Goal: Book appointment/travel/reservation

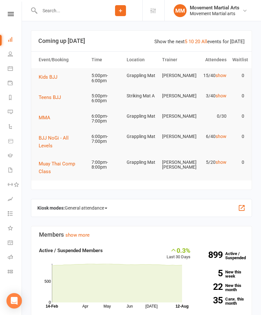
click at [55, 97] on span "Teens BJJ" at bounding box center [50, 98] width 22 height 6
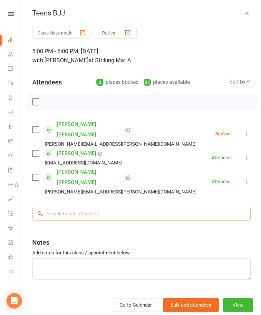
click at [124, 207] on input "search" at bounding box center [141, 214] width 219 height 14
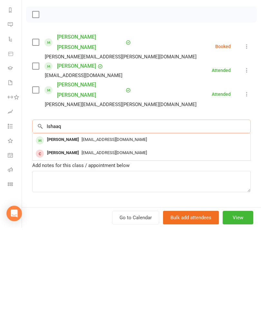
type input "Ishaaq"
click at [82, 225] on span "joetangs@gmail.com" at bounding box center [115, 227] width 66 height 5
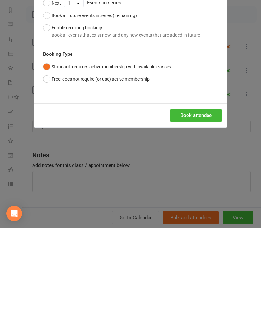
scroll to position [87, 0]
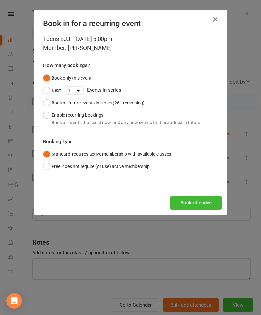
click at [196, 205] on button "Book attendee" at bounding box center [196, 203] width 51 height 14
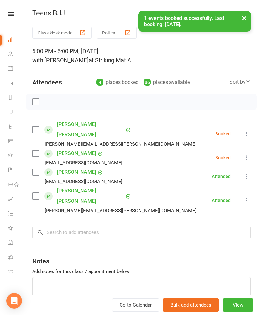
click at [35, 150] on label at bounding box center [35, 153] width 6 height 6
click at [105, 226] on input "search" at bounding box center [141, 233] width 219 height 14
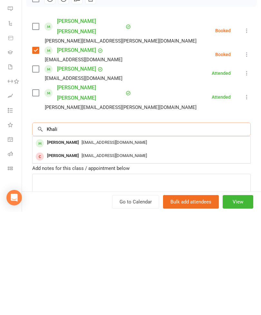
scroll to position [90, 0]
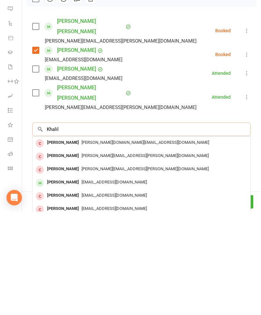
type input "Khalil"
click at [68, 281] on div "Khalil Al Haridi" at bounding box center [63, 285] width 37 height 9
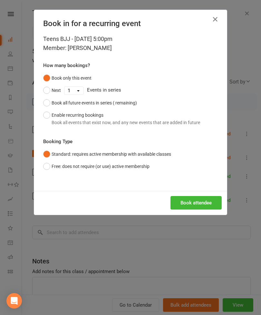
click at [189, 200] on button "Book attendee" at bounding box center [196, 203] width 51 height 14
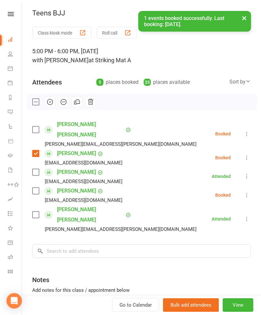
click at [36, 188] on label at bounding box center [35, 191] width 6 height 6
click at [104, 245] on input "search" at bounding box center [141, 252] width 219 height 14
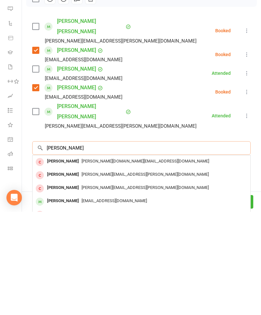
scroll to position [215, 0]
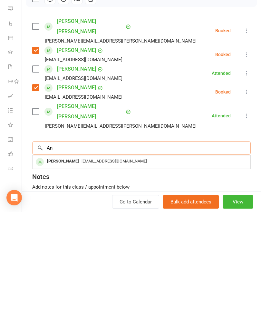
type input "A"
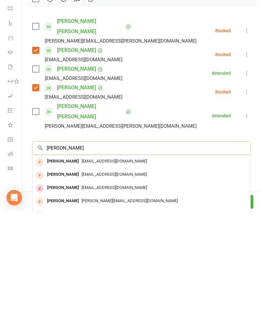
type input "Yousef mah"
click at [69, 313] on div "Yusef Mahmoud" at bounding box center [63, 317] width 37 height 9
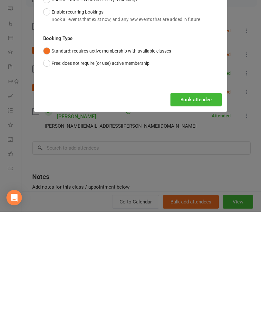
scroll to position [319, 0]
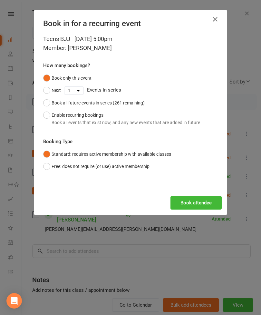
click at [199, 205] on button "Book attendee" at bounding box center [196, 203] width 51 height 14
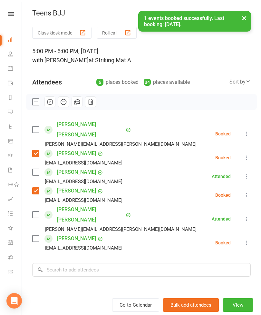
click at [36, 236] on label at bounding box center [35, 239] width 6 height 6
click at [96, 263] on input "search" at bounding box center [141, 270] width 219 height 14
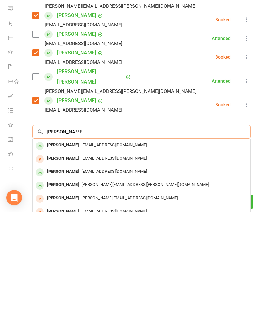
scroll to position [40, 0]
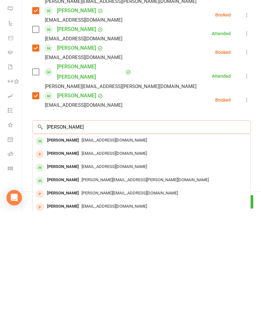
type input "Benson lai"
click at [67, 239] on div "Benson Lai" at bounding box center [63, 243] width 37 height 9
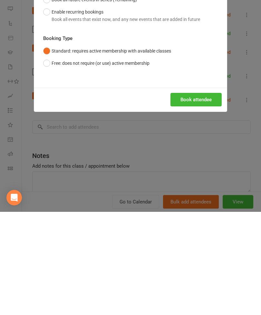
scroll to position [462, 0]
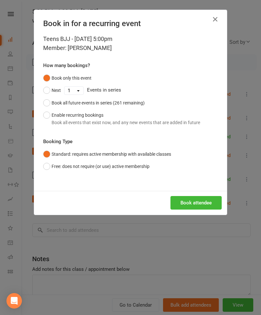
click at [184, 199] on button "Book attendee" at bounding box center [196, 203] width 51 height 14
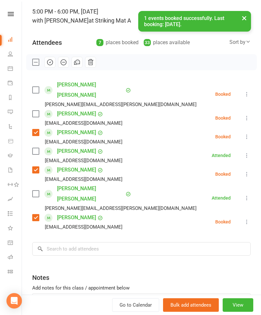
click at [39, 111] on label at bounding box center [35, 114] width 6 height 6
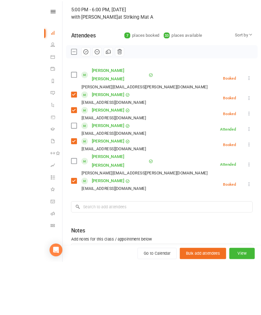
scroll to position [0, 0]
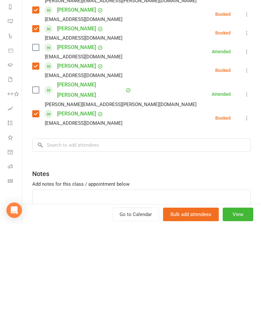
scroll to position [456, 0]
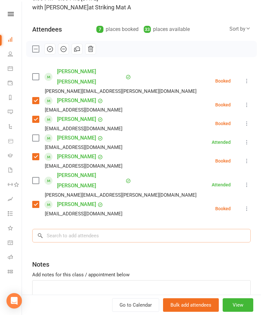
click at [126, 229] on input "search" at bounding box center [141, 236] width 219 height 14
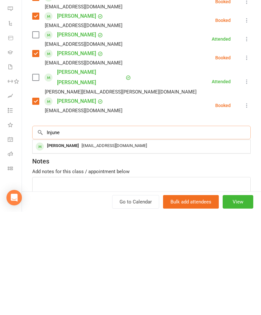
type input "Injune"
click at [82, 247] on span "tohaewon@gmail.com" at bounding box center [115, 249] width 66 height 5
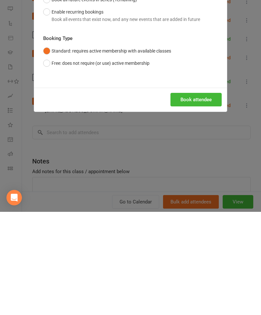
scroll to position [566, 0]
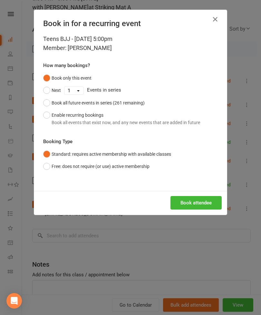
click at [203, 208] on button "Book attendee" at bounding box center [196, 203] width 51 height 14
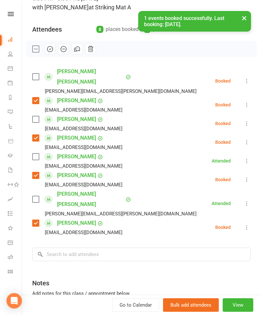
click at [39, 116] on label at bounding box center [35, 119] width 6 height 6
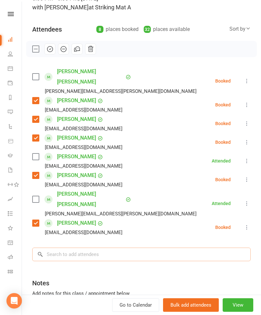
click at [115, 248] on input "search" at bounding box center [141, 255] width 219 height 14
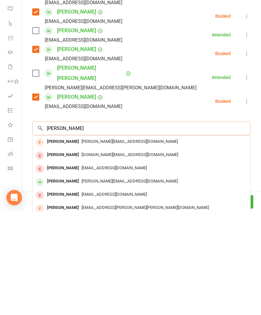
scroll to position [84, 0]
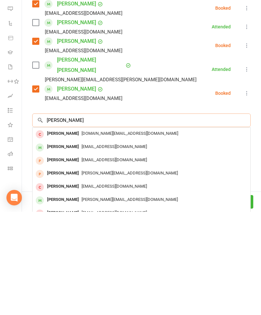
type input "Peter l"
click at [82, 248] on span "Jap_e@hotmail.com" at bounding box center [115, 250] width 66 height 5
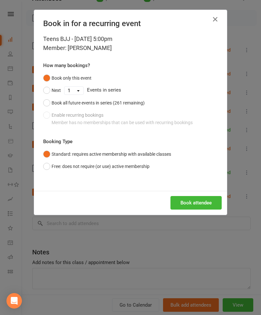
click at [195, 204] on button "Book attendee" at bounding box center [196, 203] width 51 height 14
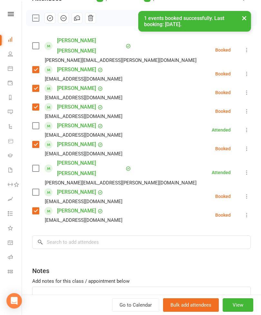
click at [30, 174] on div "Class kiosk mode Roll call 5:00 PM - 6:00 PM, Tuesday, August, 12, 2025 with Wa…" at bounding box center [141, 142] width 239 height 398
click at [36, 189] on label at bounding box center [35, 192] width 6 height 6
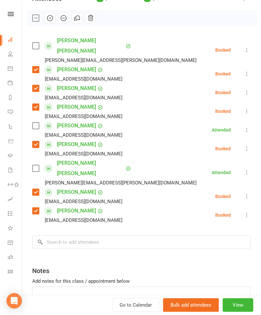
click at [35, 43] on label at bounding box center [35, 46] width 6 height 6
click at [39, 165] on label at bounding box center [35, 168] width 6 height 6
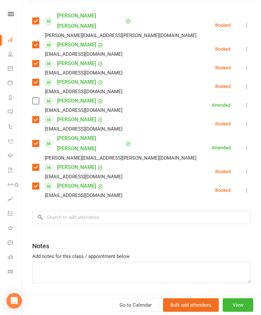
scroll to position [109, 0]
click at [124, 211] on input "search" at bounding box center [141, 218] width 219 height 14
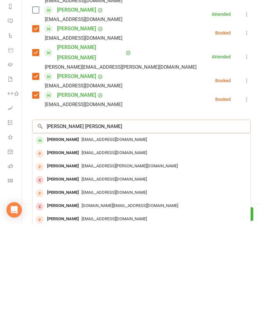
type input "Andy sm"
click at [79, 226] on div "Andy Smirniotis" at bounding box center [63, 230] width 37 height 9
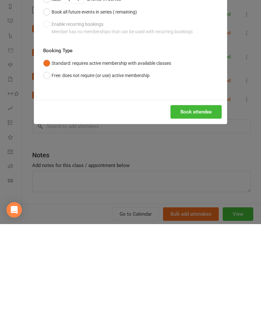
scroll to position [759, 0]
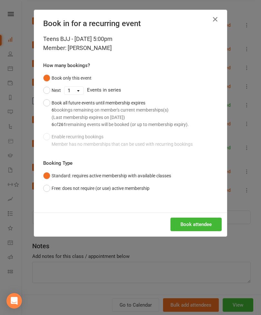
click at [184, 224] on button "Book attendee" at bounding box center [196, 225] width 51 height 14
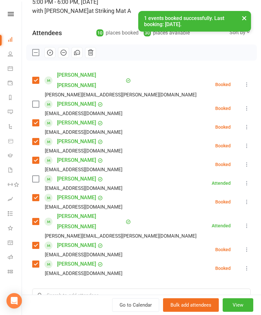
scroll to position [50, 0]
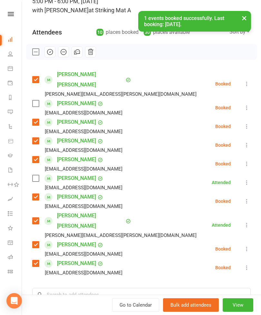
click at [37, 100] on label at bounding box center [35, 103] width 6 height 6
click at [81, 288] on input "search" at bounding box center [141, 295] width 219 height 14
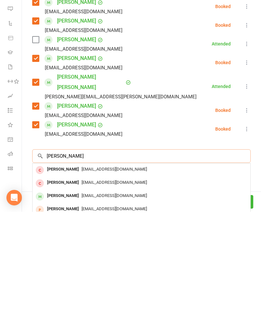
scroll to position [759, 0]
type input "Enzo"
click at [67, 295] on div "Enzo Cheung" at bounding box center [63, 299] width 37 height 9
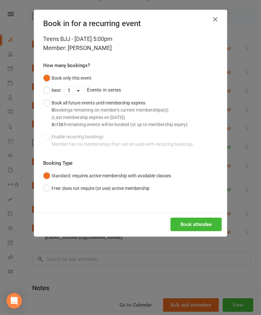
click at [197, 223] on button "Book attendee" at bounding box center [196, 225] width 51 height 14
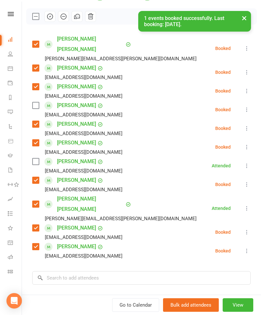
click at [37, 102] on label at bounding box center [35, 105] width 6 height 6
click at [99, 271] on input "search" at bounding box center [141, 278] width 219 height 14
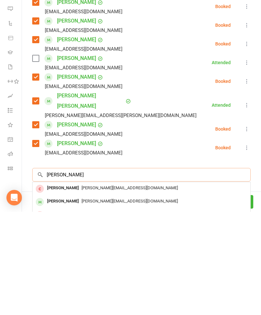
type input "Isaac cheb"
click at [66, 300] on div "Isaac Chebaro" at bounding box center [63, 304] width 37 height 9
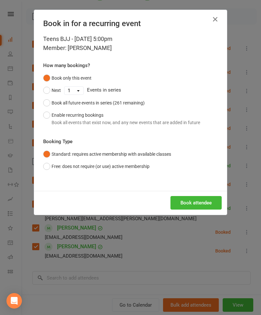
click at [208, 204] on button "Book attendee" at bounding box center [196, 203] width 51 height 14
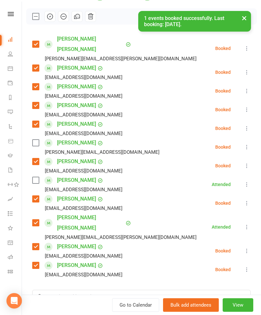
click at [34, 140] on label at bounding box center [35, 143] width 6 height 6
click at [73, 290] on input "search" at bounding box center [141, 297] width 219 height 14
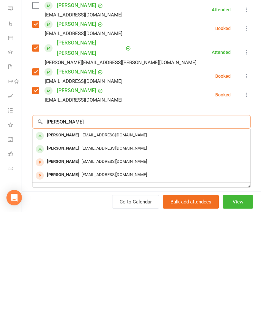
type input "Reuben"
click at [71, 234] on div "Reuben Shrestha" at bounding box center [63, 238] width 37 height 9
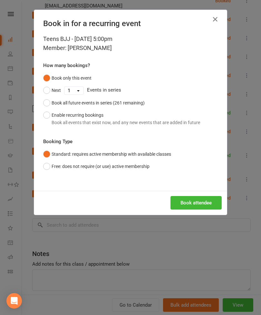
click at [189, 202] on button "Book attendee" at bounding box center [196, 203] width 51 height 14
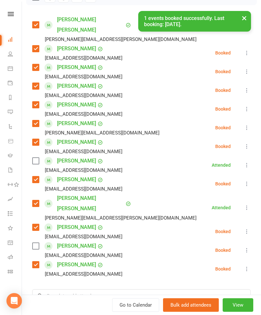
scroll to position [81, 0]
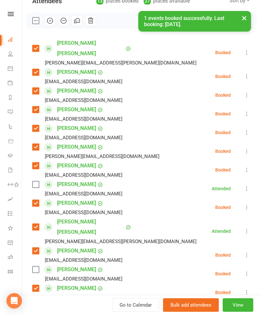
click at [36, 275] on div "Sshresth80@gmail.com" at bounding box center [78, 279] width 93 height 8
click at [35, 267] on label at bounding box center [35, 270] width 6 height 6
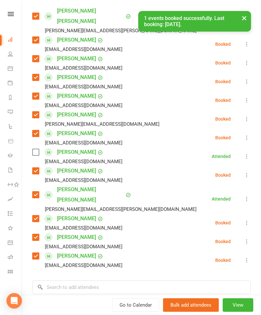
scroll to position [115, 0]
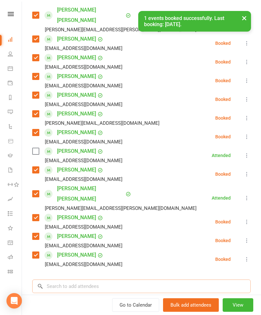
click at [111, 280] on input "search" at bounding box center [141, 287] width 219 height 14
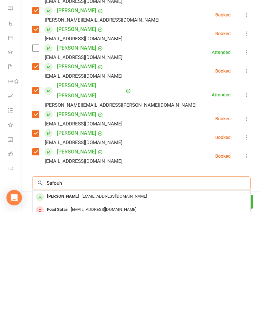
type input "Safouh"
click at [72, 295] on div "Safouh Raslan" at bounding box center [63, 299] width 37 height 9
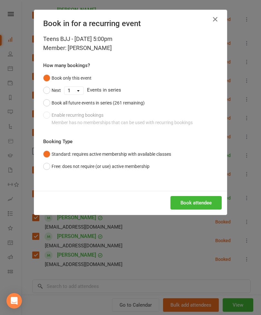
click at [205, 202] on button "Book attendee" at bounding box center [196, 203] width 51 height 14
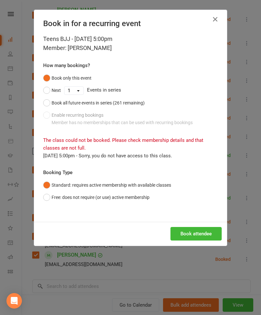
click at [121, 201] on button "Free: does not require (or use) active membership" at bounding box center [96, 197] width 107 height 12
click at [188, 231] on button "Book attendee" at bounding box center [196, 234] width 51 height 14
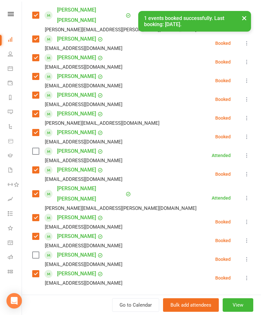
click at [33, 252] on label at bounding box center [35, 255] width 6 height 6
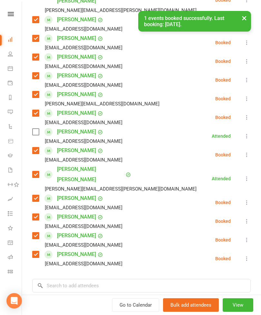
scroll to position [136, 0]
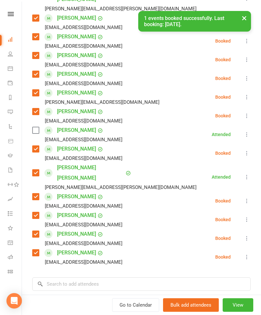
click at [114, 250] on div "Class kiosk mode Roll call 5:00 PM - 6:00 PM, Tuesday, August, 12, 2025 with Wa…" at bounding box center [141, 136] width 239 height 491
click at [150, 278] on input "search" at bounding box center [141, 285] width 219 height 14
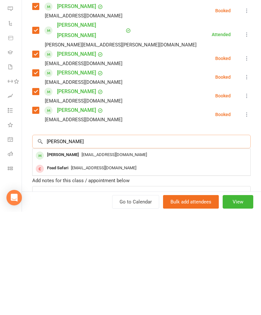
scroll to position [179, 0]
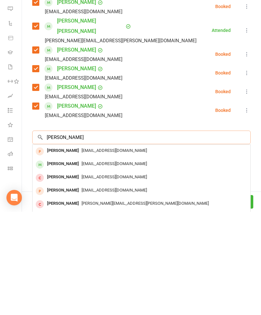
type input "Justine l"
click at [69, 276] on div "Justine Kalauni" at bounding box center [63, 280] width 37 height 9
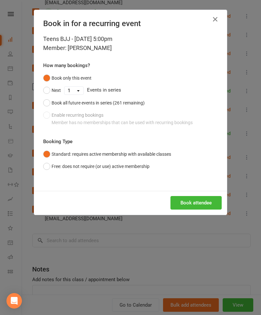
click at [220, 12] on div "Book in for a recurring event" at bounding box center [130, 22] width 193 height 25
click at [217, 22] on icon "button" at bounding box center [216, 19] width 8 height 8
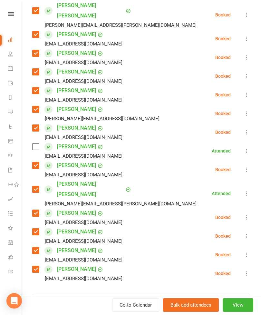
scroll to position [142, 0]
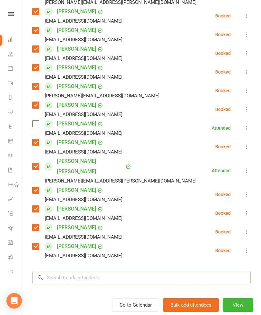
click at [112, 271] on input "search" at bounding box center [141, 278] width 219 height 14
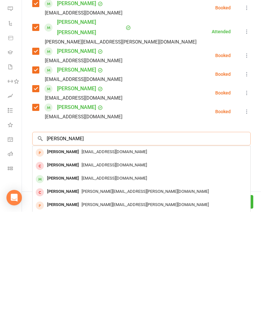
scroll to position [183, 0]
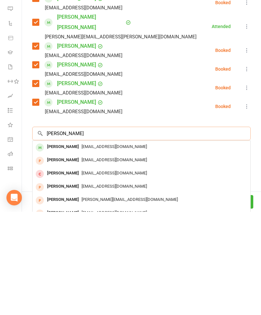
type input "Justine lau"
click at [87, 248] on span "laufamily328@gmail.com" at bounding box center [115, 250] width 66 height 5
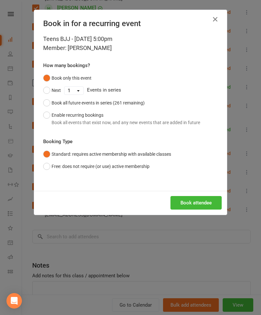
click at [202, 201] on button "Book attendee" at bounding box center [196, 203] width 51 height 14
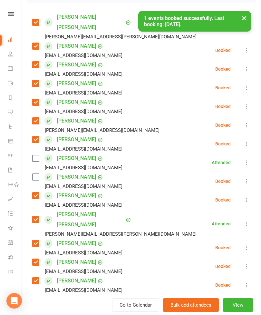
scroll to position [107, 0]
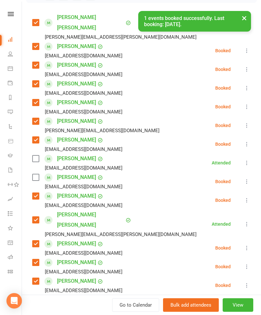
click at [34, 174] on label at bounding box center [35, 177] width 6 height 6
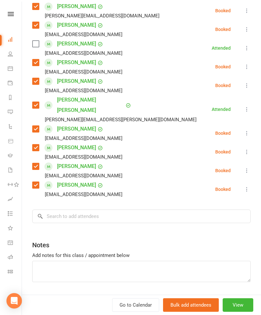
scroll to position [221, 0]
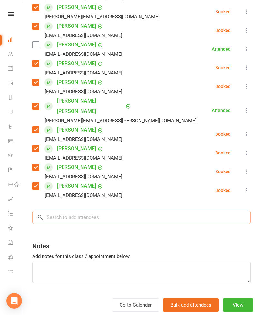
click at [142, 211] on input "search" at bounding box center [141, 218] width 219 height 14
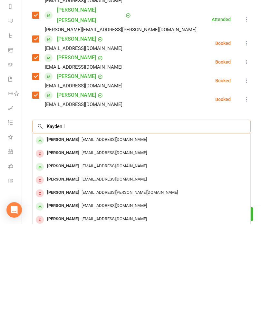
type input "Kayden l"
click at [92, 228] on span "benlai77@gmail.com" at bounding box center [115, 230] width 66 height 5
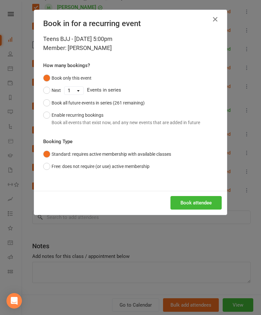
click at [197, 197] on button "Book attendee" at bounding box center [196, 203] width 51 height 14
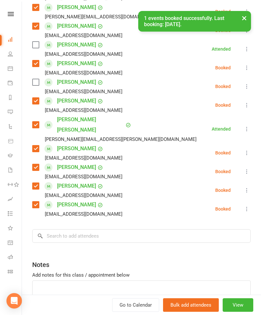
click at [38, 79] on label at bounding box center [35, 82] width 6 height 6
click at [112, 229] on input "search" at bounding box center [141, 236] width 219 height 14
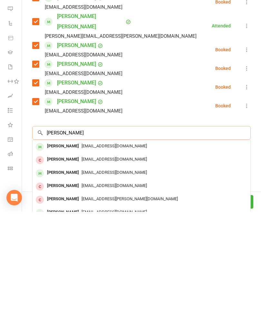
scroll to position [759, 0]
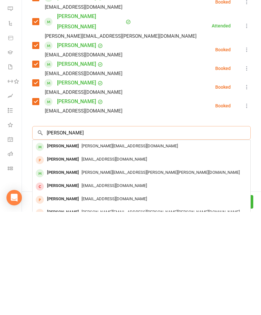
type input "Gary"
click at [66, 271] on div "Gary Yang" at bounding box center [63, 275] width 37 height 9
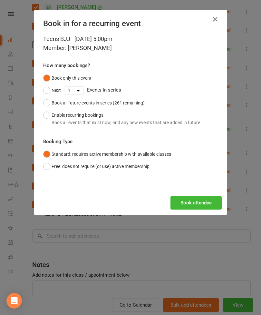
click at [198, 201] on button "Book attendee" at bounding box center [196, 203] width 51 height 14
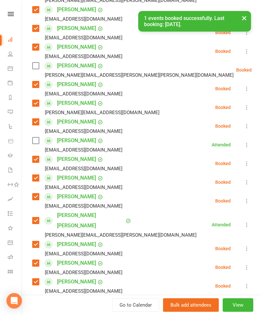
scroll to position [144, 0]
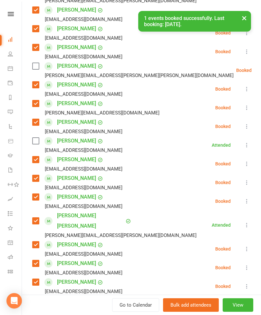
click at [34, 63] on label at bounding box center [35, 66] width 6 height 6
click at [39, 138] on label at bounding box center [35, 141] width 6 height 6
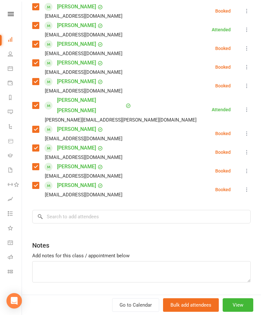
scroll to position [259, 0]
click at [121, 210] on input "search" at bounding box center [141, 217] width 219 height 14
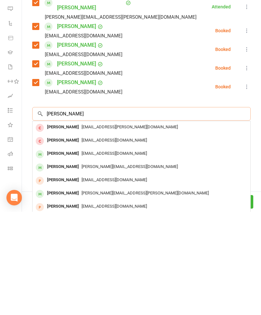
type input "Daniel li"
click at [56, 252] on div "Daniel Li" at bounding box center [63, 256] width 37 height 9
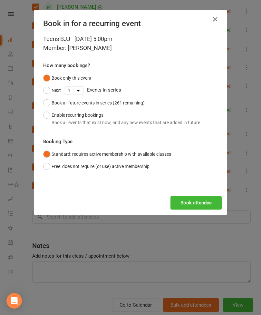
click at [185, 202] on button "Book attendee" at bounding box center [196, 203] width 51 height 14
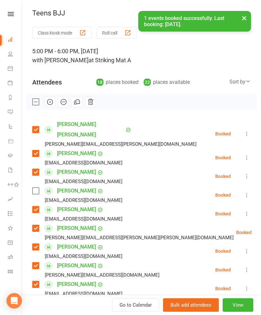
scroll to position [0, 0]
click at [39, 188] on label at bounding box center [35, 191] width 6 height 6
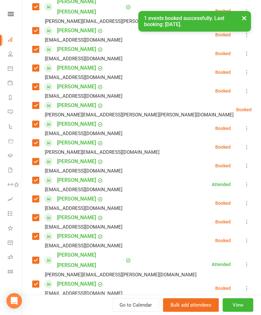
scroll to position [193, 0]
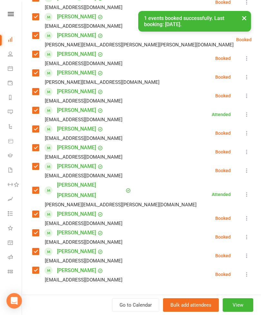
click at [104, 295] on input "search" at bounding box center [141, 302] width 219 height 14
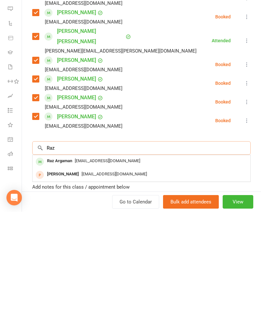
scroll to position [249, 0]
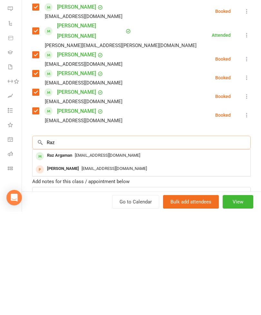
type input "Raz"
click at [65, 254] on div "Raz Argaman" at bounding box center [60, 258] width 30 height 9
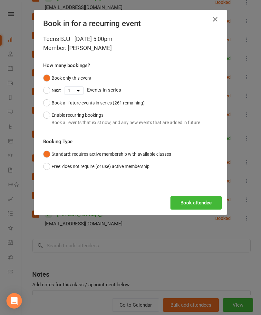
click at [196, 200] on button "Book attendee" at bounding box center [196, 203] width 51 height 14
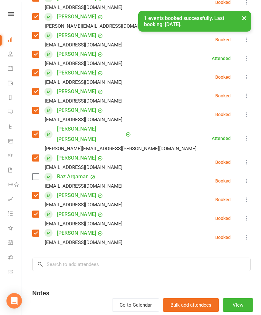
click at [33, 174] on label at bounding box center [35, 177] width 6 height 6
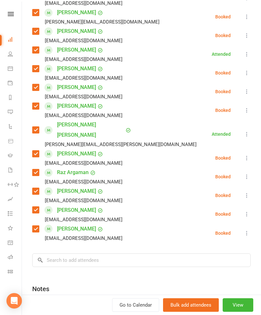
scroll to position [253, 0]
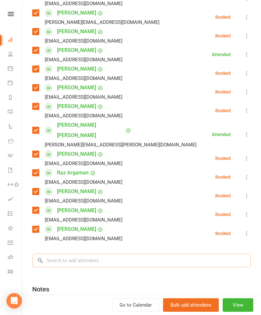
click at [131, 254] on input "search" at bounding box center [141, 261] width 219 height 14
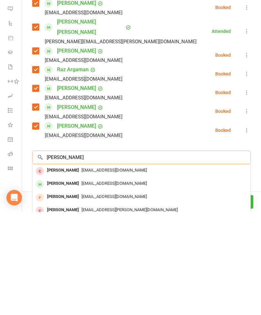
type input "Jude"
click at [53, 282] on div "Jude Ha" at bounding box center [63, 286] width 37 height 9
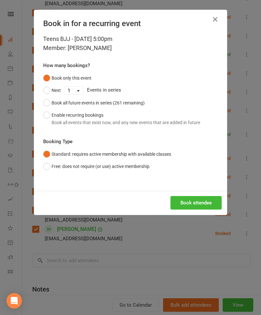
click at [182, 208] on button "Book attendee" at bounding box center [196, 203] width 51 height 14
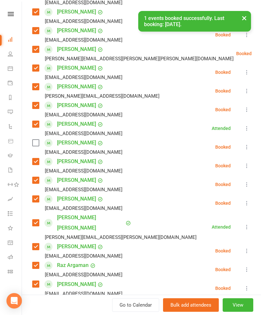
scroll to position [161, 0]
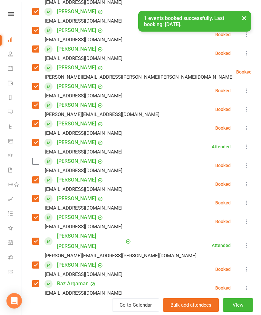
click at [33, 167] on div "eunhea80@hanmail.net" at bounding box center [78, 171] width 93 height 8
click at [38, 158] on label at bounding box center [35, 161] width 6 height 6
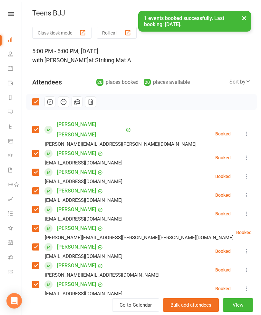
scroll to position [0, 0]
click at [54, 104] on button "button" at bounding box center [50, 101] width 11 height 11
click at [246, 21] on button "×" at bounding box center [245, 18] width 12 height 14
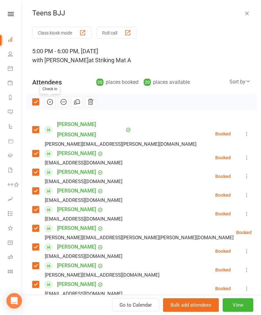
click at [247, 12] on icon "button" at bounding box center [247, 13] width 6 height 6
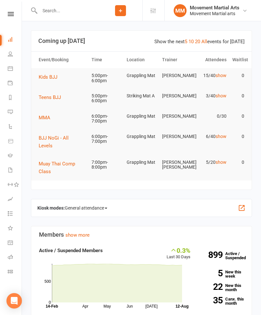
click at [52, 78] on span "Kids BJJ" at bounding box center [48, 77] width 19 height 6
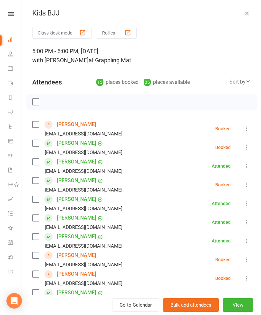
click at [38, 184] on label at bounding box center [35, 181] width 6 height 6
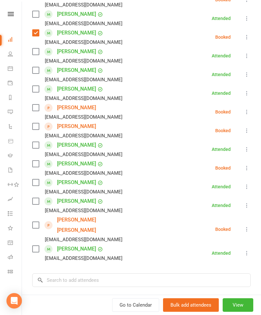
scroll to position [196, 0]
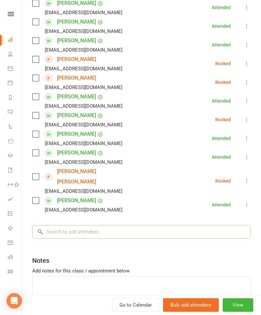
click at [107, 225] on input "search" at bounding box center [141, 232] width 219 height 14
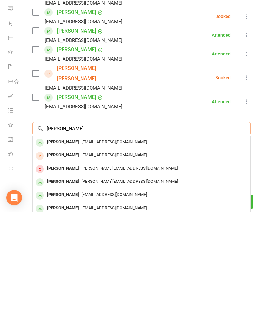
type input "Jodie lau"
click at [58, 241] on div "Jodie Lau" at bounding box center [63, 245] width 37 height 9
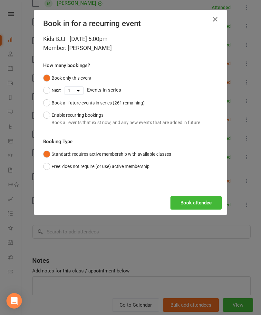
click at [206, 204] on button "Book attendee" at bounding box center [196, 203] width 51 height 14
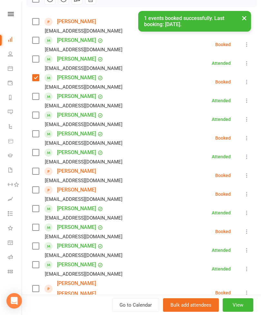
scroll to position [100, 0]
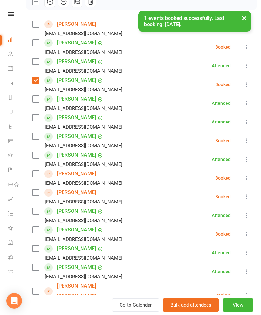
click at [38, 140] on label at bounding box center [35, 136] width 6 height 6
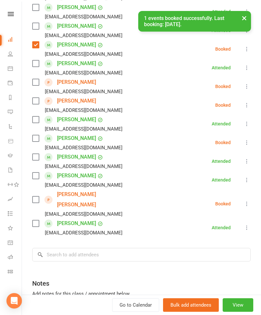
scroll to position [197, 0]
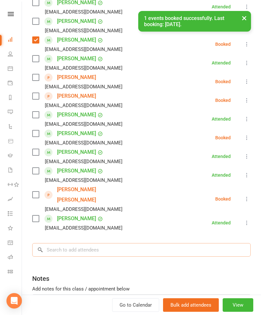
click at [96, 243] on input "search" at bounding box center [141, 250] width 219 height 14
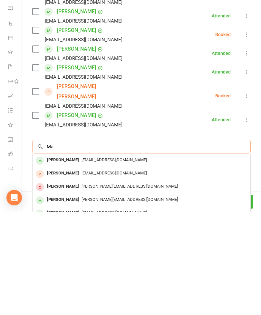
scroll to position [147, 0]
type input "Manolo"
click at [69, 272] on div "Manolo Garcia" at bounding box center [63, 276] width 37 height 9
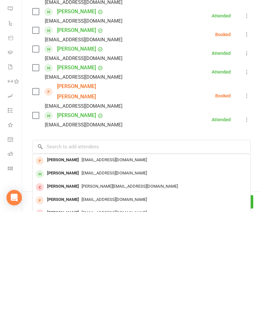
scroll to position [250, 0]
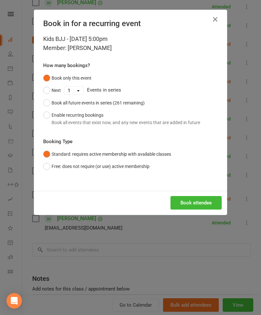
click at [189, 202] on button "Book attendee" at bounding box center [196, 203] width 51 height 14
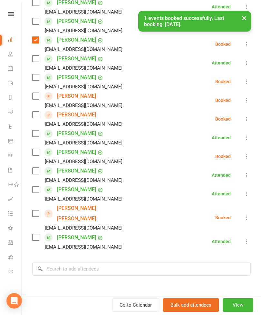
click at [38, 76] on label at bounding box center [35, 77] width 6 height 6
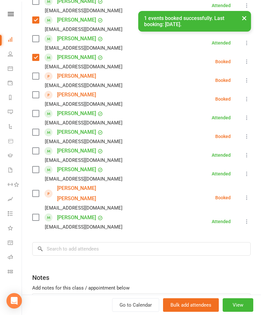
scroll to position [216, 0]
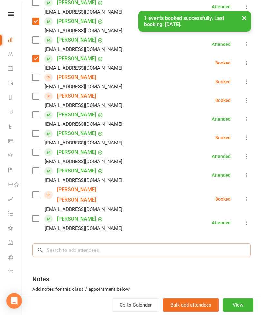
click at [112, 244] on input "search" at bounding box center [141, 251] width 219 height 14
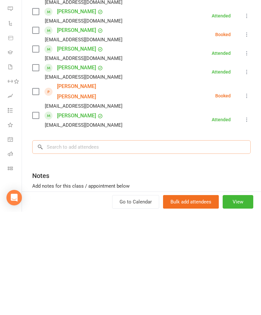
scroll to position [280, 0]
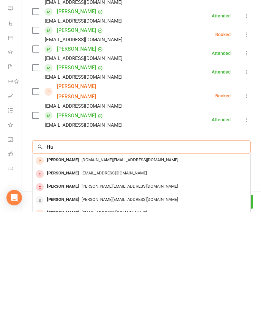
type input "H"
type input "Darian n"
click at [69, 272] on div "Darian Negarindo" at bounding box center [63, 276] width 37 height 9
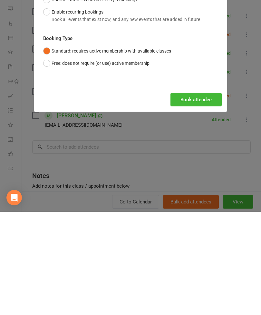
scroll to position [384, 0]
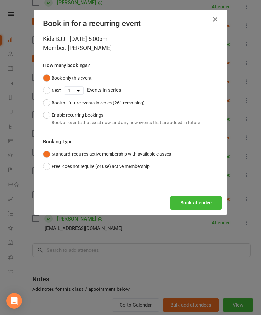
click at [192, 199] on button "Book attendee" at bounding box center [196, 203] width 51 height 14
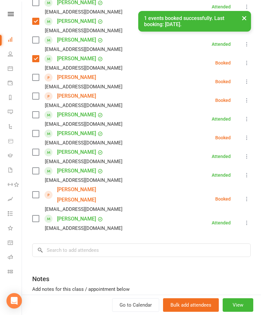
scroll to position [92, 0]
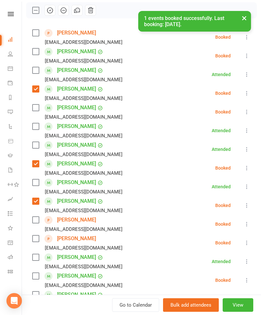
click at [34, 108] on label at bounding box center [35, 108] width 6 height 6
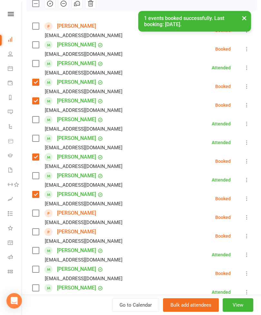
click at [38, 66] on label at bounding box center [35, 63] width 6 height 6
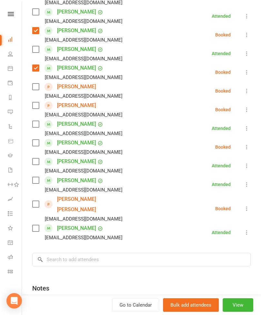
scroll to position [225, 0]
click at [36, 179] on label at bounding box center [35, 180] width 6 height 6
click at [38, 127] on label at bounding box center [35, 124] width 6 height 6
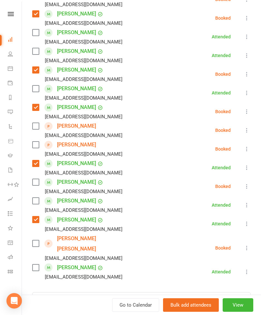
scroll to position [180, 0]
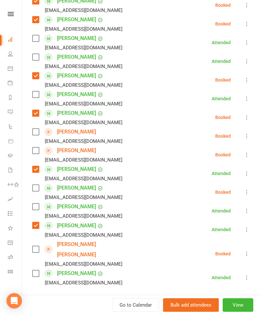
click at [37, 57] on label at bounding box center [35, 57] width 6 height 6
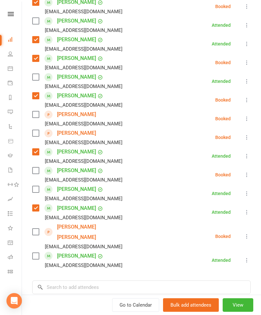
scroll to position [199, 0]
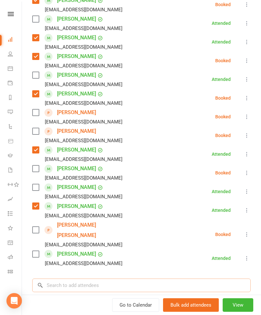
click at [82, 279] on input "search" at bounding box center [141, 286] width 219 height 14
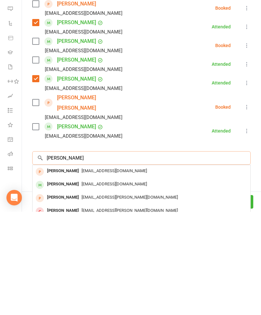
scroll to position [240, 0]
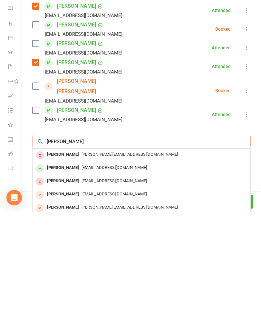
type input "Xavier"
click at [64, 267] on div "[PERSON_NAME]" at bounding box center [63, 271] width 37 height 9
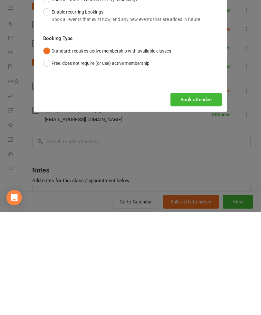
scroll to position [553, 0]
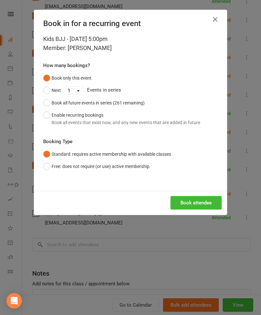
click at [201, 207] on button "Book attendee" at bounding box center [196, 203] width 51 height 14
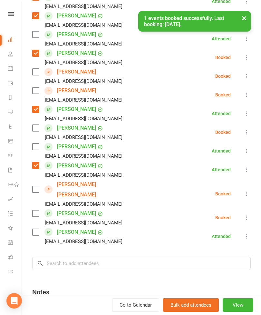
click at [38, 210] on label at bounding box center [35, 213] width 6 height 6
click at [126, 257] on input "search" at bounding box center [141, 264] width 219 height 14
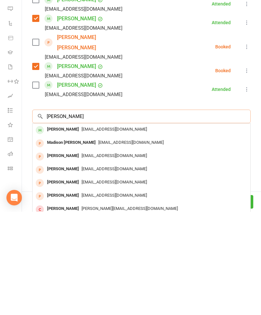
scroll to position [291, 0]
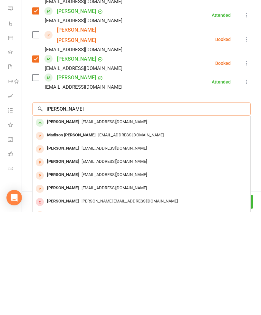
type input "Madison tang"
click at [60, 221] on div "Madison Tang" at bounding box center [63, 225] width 37 height 9
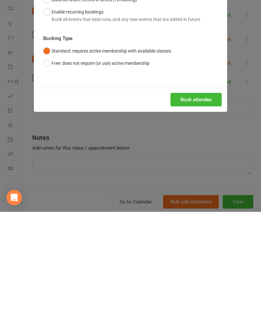
scroll to position [700, 0]
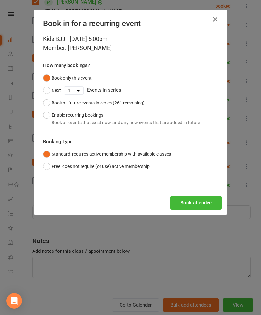
click at [186, 206] on button "Book attendee" at bounding box center [196, 203] width 51 height 14
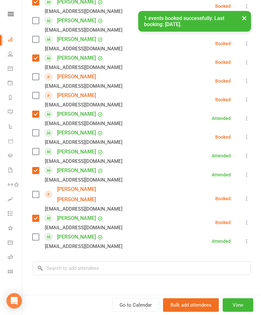
scroll to position [251, 0]
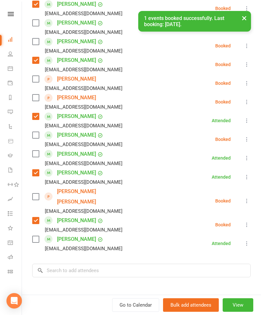
click at [39, 44] on label at bounding box center [35, 41] width 6 height 6
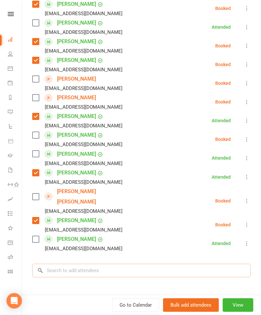
click at [117, 264] on input "search" at bounding box center [141, 271] width 219 height 14
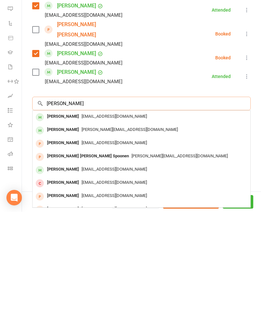
scroll to position [315, 0]
type input "Maria Lee m"
click at [80, 216] on div "Maria Lee Matos" at bounding box center [63, 220] width 37 height 9
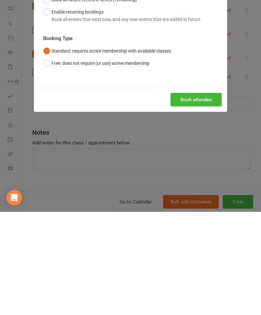
scroll to position [759, 0]
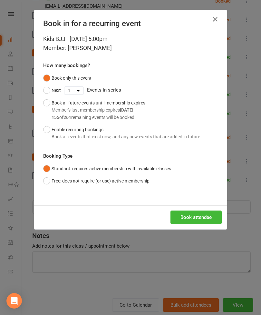
click at [197, 218] on button "Book attendee" at bounding box center [196, 218] width 51 height 14
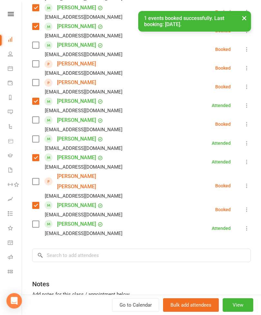
scroll to position [243, 0]
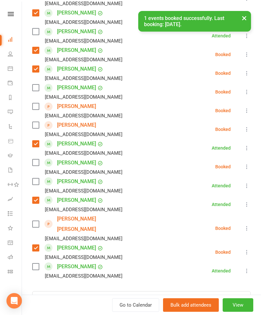
click at [34, 91] on label at bounding box center [35, 88] width 6 height 6
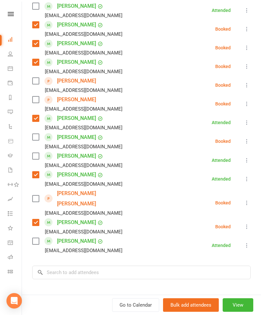
scroll to position [279, 0]
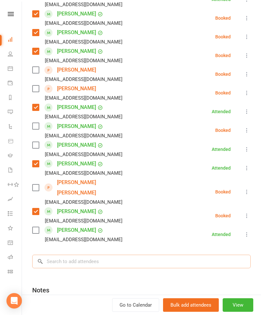
click at [118, 255] on input "search" at bounding box center [141, 262] width 219 height 14
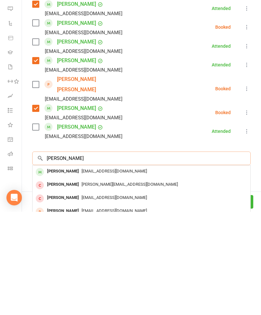
type input "Rui lee"
click at [82, 272] on span "thejwows@gmail.com" at bounding box center [115, 274] width 66 height 5
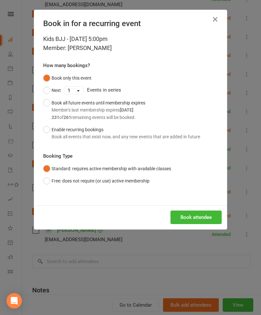
click at [206, 218] on button "Book attendee" at bounding box center [196, 218] width 51 height 14
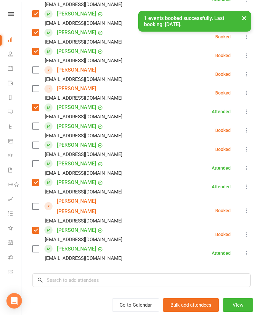
click at [38, 146] on label at bounding box center [35, 145] width 6 height 6
click at [99, 274] on input "search" at bounding box center [141, 281] width 219 height 14
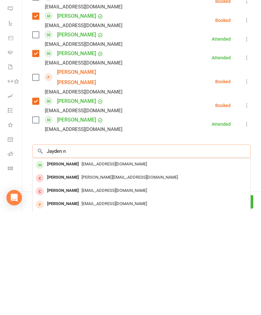
scroll to position [759, 0]
type input "Jayden n"
click at [71, 275] on div "Jayden Nam james.nam880@gmail.com" at bounding box center [142, 281] width 218 height 13
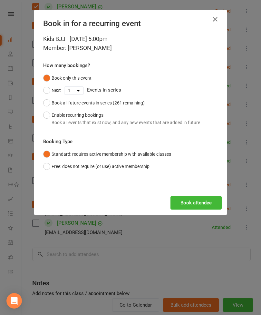
click at [195, 205] on button "Book attendee" at bounding box center [196, 203] width 51 height 14
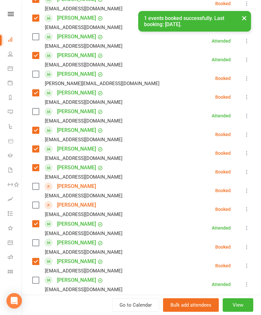
scroll to position [169, 0]
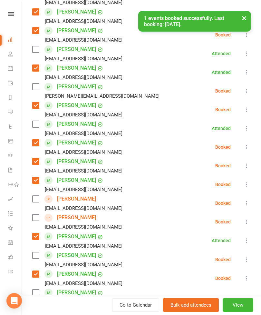
click at [37, 90] on label at bounding box center [35, 87] width 6 height 6
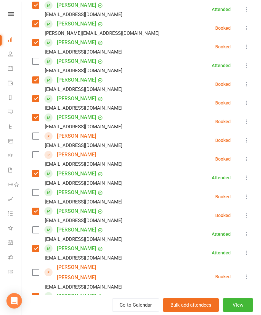
scroll to position [238, 0]
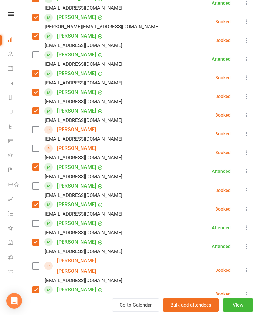
click at [33, 151] on label at bounding box center [35, 148] width 6 height 6
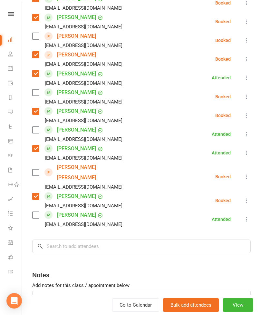
scroll to position [330, 0]
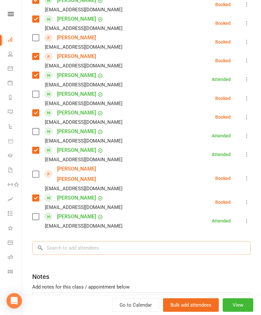
click at [112, 241] on input "search" at bounding box center [141, 248] width 219 height 14
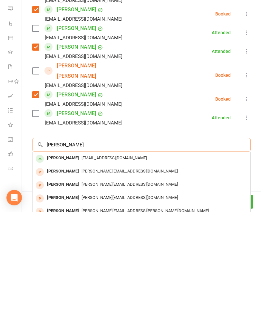
type input "Sarah mah"
click at [66, 257] on div "Sarah Mahmoud" at bounding box center [63, 261] width 37 height 9
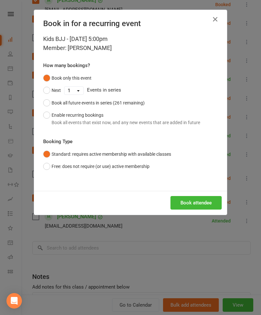
click at [198, 200] on button "Book attendee" at bounding box center [196, 203] width 51 height 14
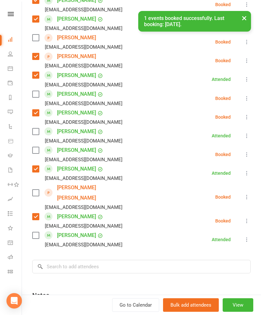
click at [35, 150] on label at bounding box center [35, 150] width 6 height 6
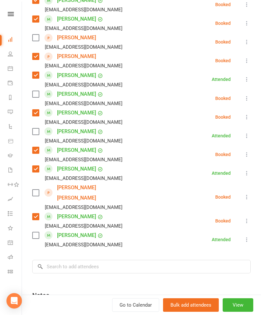
click at [36, 190] on label at bounding box center [35, 193] width 6 height 6
click at [35, 41] on label at bounding box center [35, 38] width 6 height 6
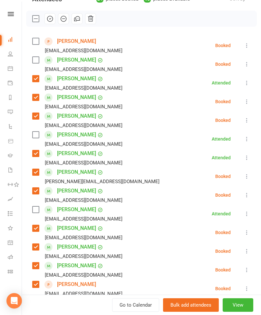
scroll to position [75, 0]
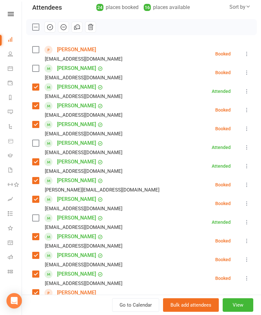
click at [38, 50] on label at bounding box center [35, 49] width 6 height 6
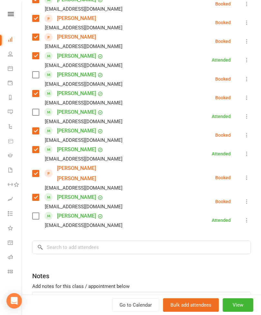
scroll to position [349, 0]
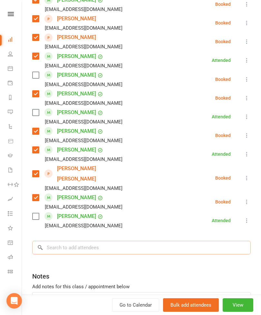
click at [119, 241] on input "search" at bounding box center [141, 248] width 219 height 14
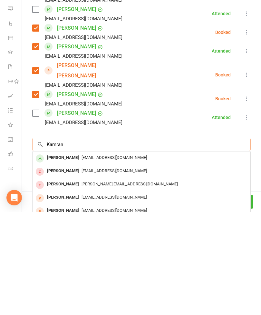
type input "Kamran"
click at [70, 257] on div "Kamran Narimani" at bounding box center [63, 261] width 37 height 9
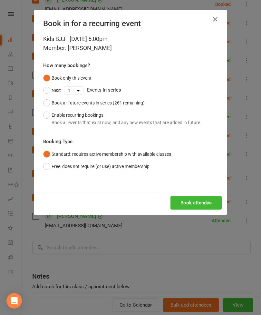
click at [188, 200] on button "Book attendee" at bounding box center [196, 203] width 51 height 14
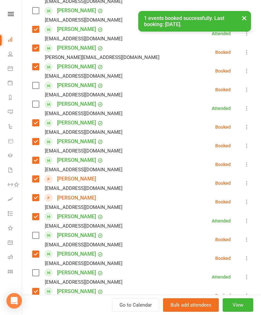
scroll to position [206, 0]
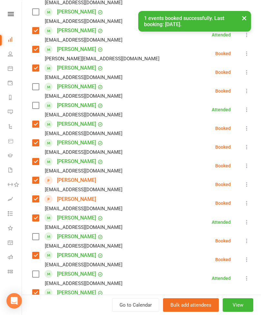
click at [34, 90] on label at bounding box center [35, 87] width 6 height 6
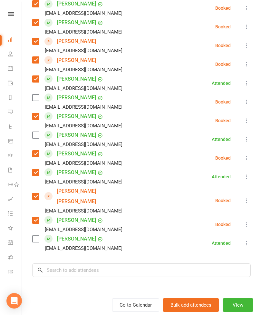
scroll to position [346, 0]
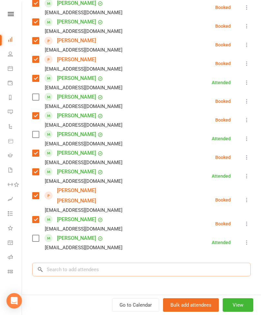
click at [110, 263] on input "search" at bounding box center [141, 270] width 219 height 14
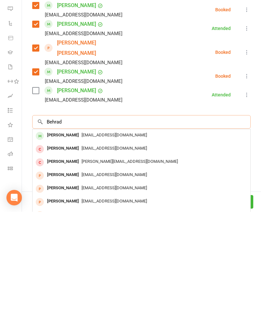
scroll to position [391, 0]
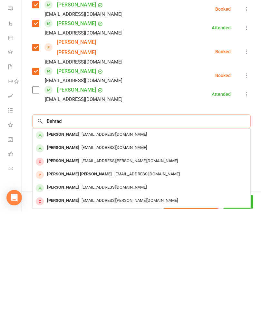
type input "Behrad"
click at [79, 233] on div "Behrad Abouhamzeh" at bounding box center [63, 237] width 37 height 9
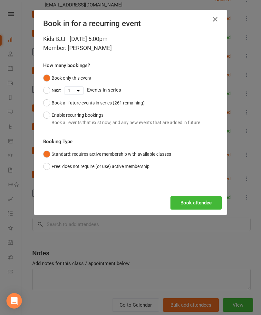
click at [185, 201] on button "Book attendee" at bounding box center [196, 203] width 51 height 14
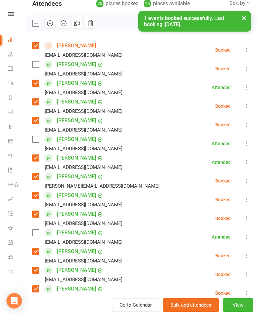
scroll to position [13, 0]
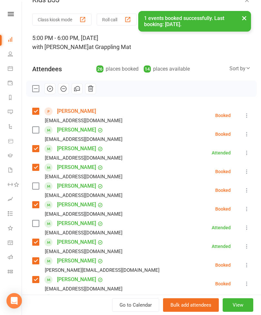
click at [37, 188] on label at bounding box center [35, 186] width 6 height 6
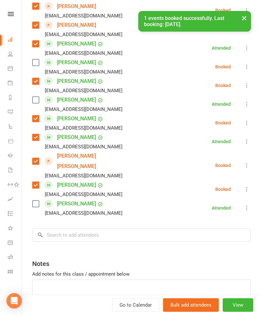
scroll to position [400, 0]
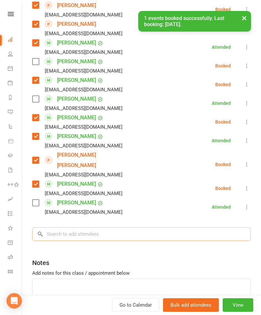
click at [97, 228] on input "search" at bounding box center [141, 235] width 219 height 14
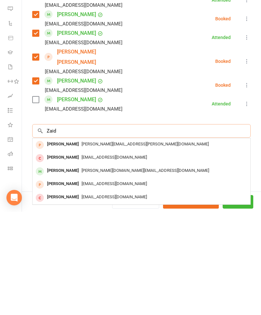
type input "Zaid"
click at [66, 269] on div "Zaid Al Haridi" at bounding box center [63, 273] width 37 height 9
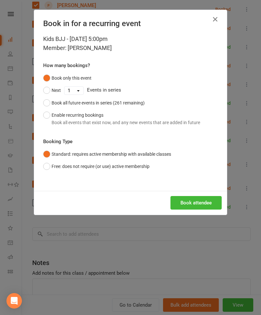
click at [203, 204] on button "Book attendee" at bounding box center [196, 203] width 51 height 14
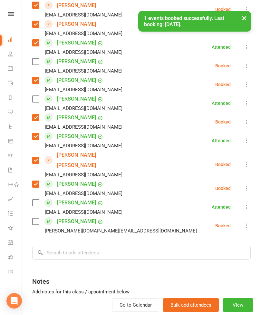
click at [37, 218] on label at bounding box center [35, 221] width 6 height 6
click at [106, 246] on input "search" at bounding box center [141, 253] width 219 height 14
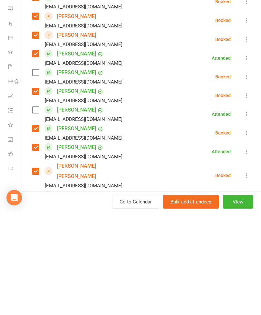
scroll to position [285, 0]
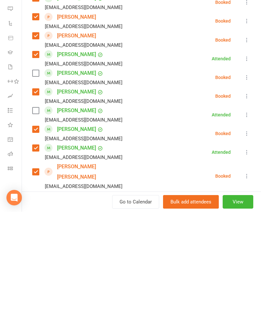
click at [36, 173] on label at bounding box center [35, 176] width 6 height 6
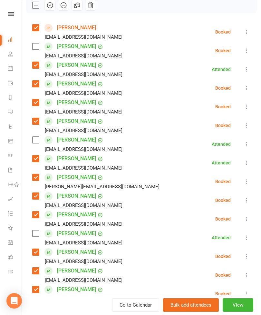
scroll to position [95, 0]
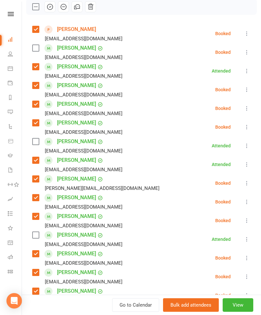
click at [36, 51] on label at bounding box center [35, 48] width 6 height 6
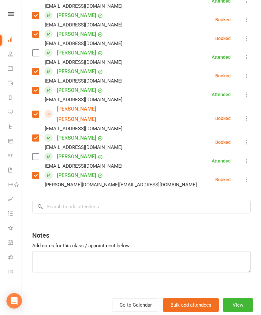
scroll to position [446, 0]
click at [141, 202] on input "search" at bounding box center [141, 207] width 219 height 14
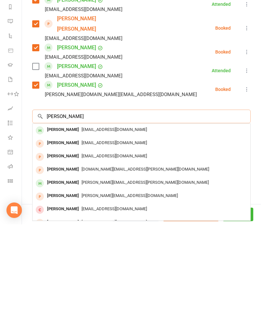
type input "Evan qu"
click at [82, 218] on span "Iamtjlj15@gmail.com" at bounding box center [115, 220] width 66 height 5
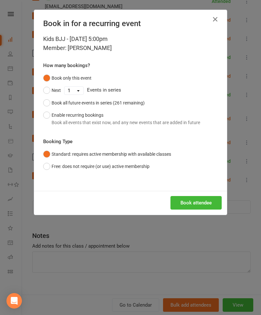
click at [187, 203] on button "Book attendee" at bounding box center [196, 203] width 51 height 14
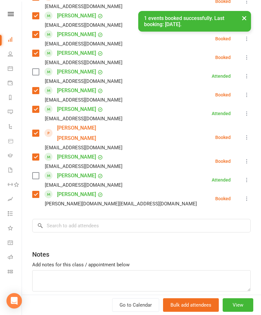
click at [246, 177] on icon at bounding box center [247, 180] width 6 height 6
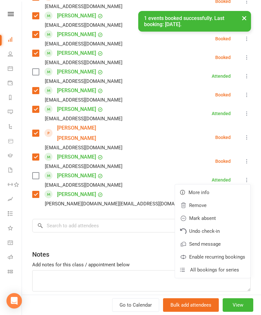
click at [212, 199] on link "Remove" at bounding box center [213, 205] width 76 height 13
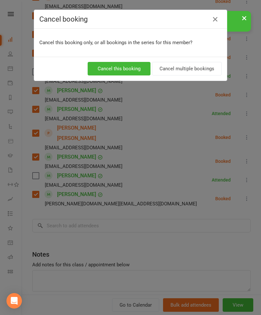
click at [125, 71] on button "Cancel this booking" at bounding box center [119, 69] width 63 height 14
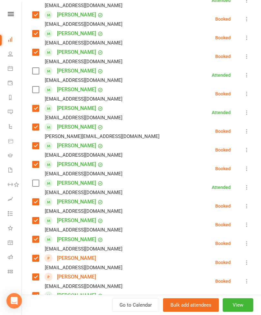
click at [37, 90] on label at bounding box center [35, 89] width 6 height 6
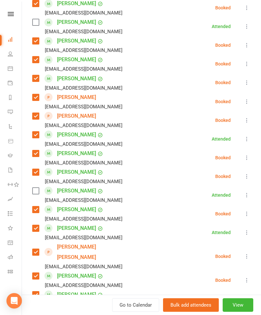
scroll to position [380, 0]
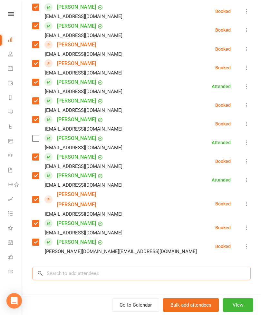
click at [96, 267] on input "search" at bounding box center [141, 274] width 219 height 14
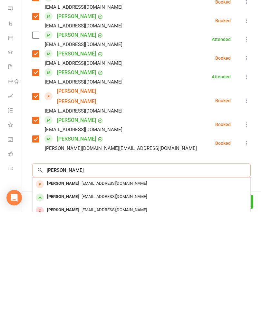
type input "Ethan yang"
click at [82, 298] on span "chunliyang1234@gmail.com" at bounding box center [115, 300] width 66 height 5
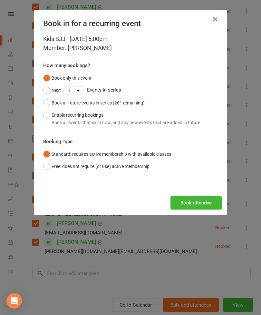
click at [183, 208] on button "Book attendee" at bounding box center [196, 203] width 51 height 14
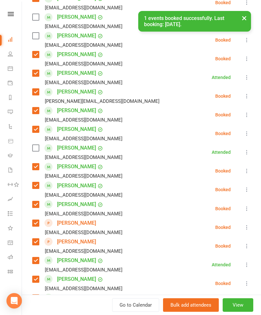
scroll to position [198, 0]
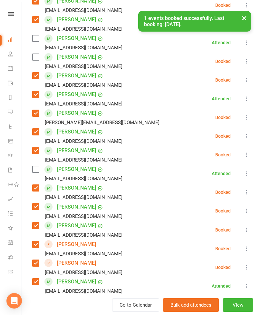
click at [36, 60] on label at bounding box center [35, 57] width 6 height 6
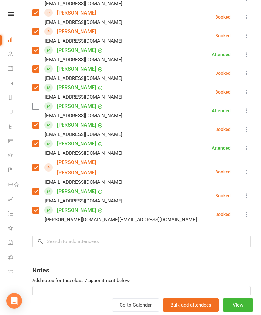
scroll to position [458, 0]
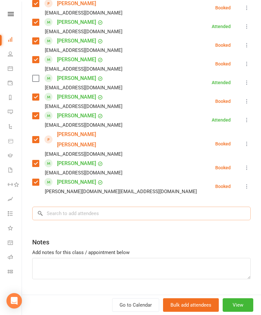
click at [113, 207] on input "search" at bounding box center [141, 214] width 219 height 14
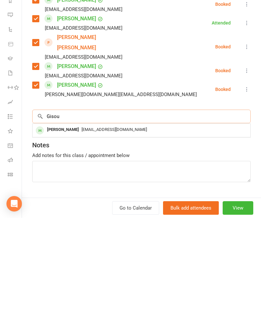
type input "Gisou"
click at [77, 222] on div "Gisou Narimani" at bounding box center [63, 226] width 37 height 9
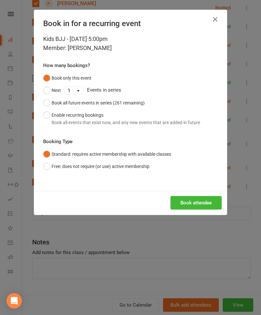
click at [197, 204] on button "Book attendee" at bounding box center [196, 203] width 51 height 14
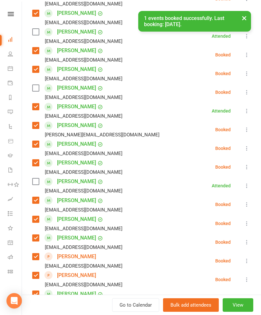
scroll to position [206, 0]
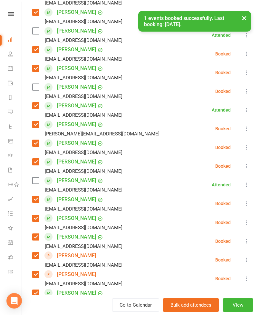
click at [37, 87] on label at bounding box center [35, 87] width 6 height 6
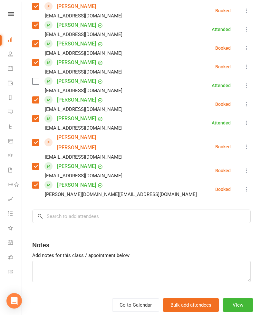
scroll to position [482, 0]
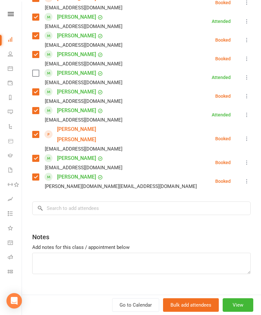
click at [171, 203] on input "search" at bounding box center [141, 209] width 219 height 14
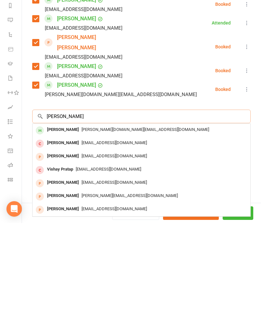
type input "Prisha"
click at [82, 219] on span "abhijeet.global@gmail.com" at bounding box center [146, 221] width 128 height 5
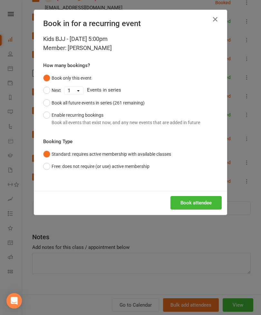
click at [198, 197] on button "Book attendee" at bounding box center [196, 203] width 51 height 14
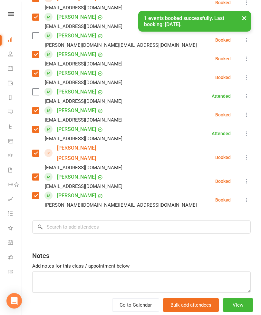
click at [34, 35] on label at bounding box center [35, 36] width 6 height 6
click at [107, 220] on input "search" at bounding box center [141, 227] width 219 height 14
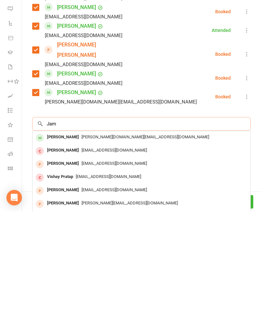
scroll to position [759, 0]
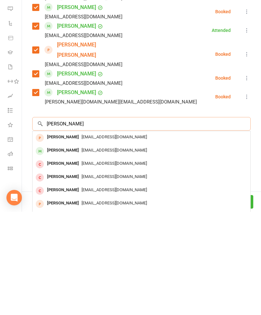
type input "James lau"
click at [82, 251] on span "Laufamily328@gmail.com" at bounding box center [115, 253] width 66 height 5
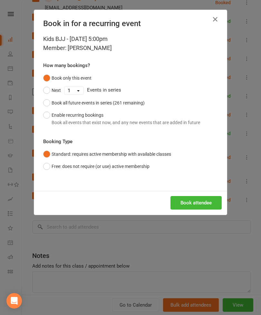
click at [201, 206] on button "Book attendee" at bounding box center [196, 203] width 51 height 14
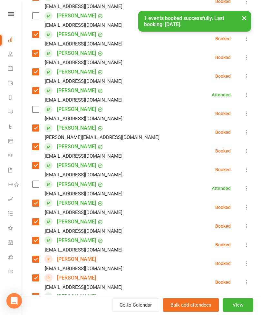
click at [36, 110] on label at bounding box center [35, 109] width 6 height 6
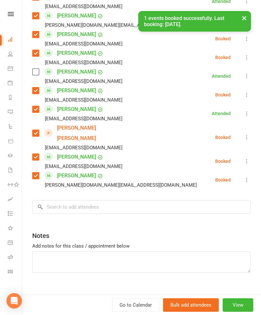
scroll to position [521, 0]
click at [114, 200] on input "search" at bounding box center [141, 207] width 219 height 14
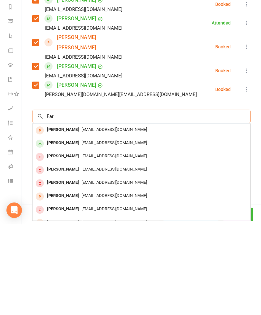
scroll to position [759, 0]
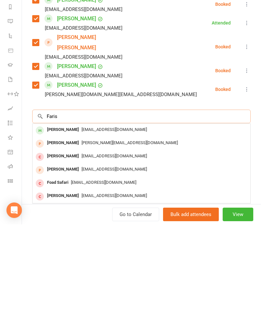
type input "Faris"
click at [74, 216] on div "Faris AlHaridi" at bounding box center [63, 220] width 37 height 9
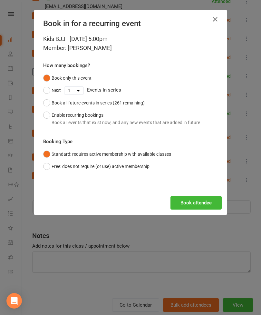
click at [192, 204] on button "Book attendee" at bounding box center [196, 203] width 51 height 14
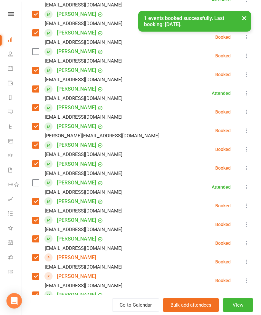
scroll to position [241, 0]
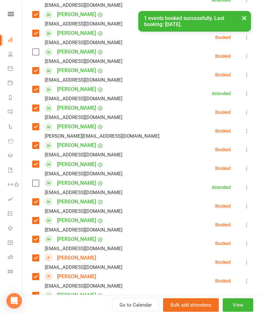
click at [39, 51] on label at bounding box center [35, 52] width 6 height 6
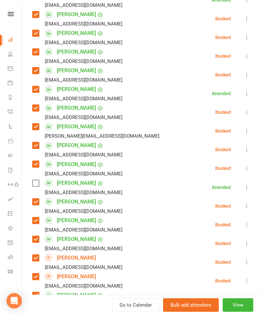
click at [36, 186] on label at bounding box center [35, 183] width 6 height 6
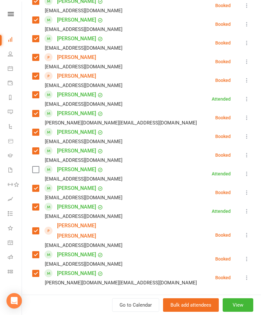
scroll to position [476, 0]
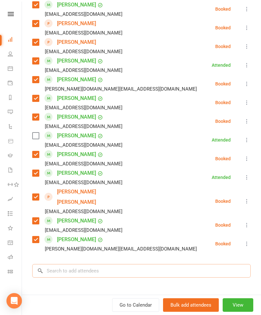
click at [108, 264] on input "search" at bounding box center [141, 271] width 219 height 14
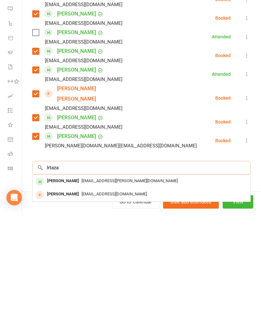
type input "Irtaza"
click at [68, 280] on div "Muhammad Irtaza Khan" at bounding box center [63, 284] width 37 height 9
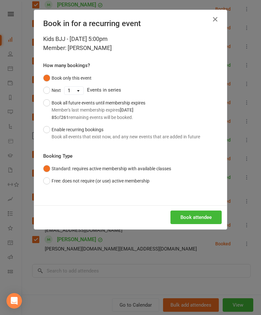
click at [190, 218] on button "Book attendee" at bounding box center [196, 218] width 51 height 14
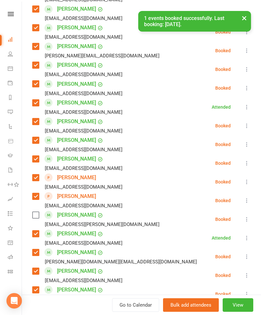
scroll to position [320, 0]
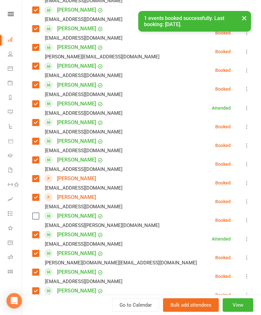
click at [38, 217] on label at bounding box center [35, 216] width 6 height 6
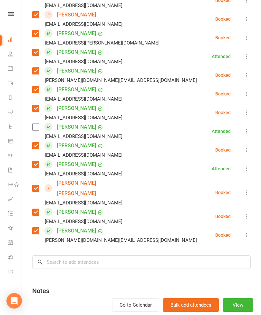
scroll to position [521, 0]
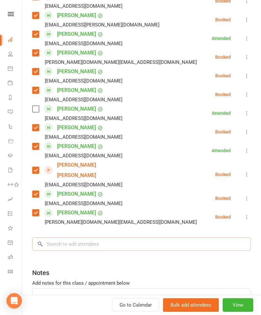
click at [131, 238] on input "search" at bounding box center [141, 245] width 219 height 14
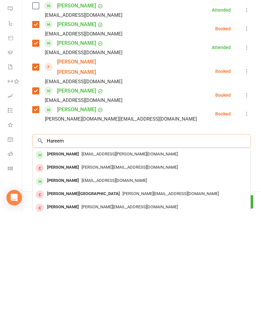
type input "Hareem"
click at [93, 255] on span "Sehar.rao@gmail.com" at bounding box center [130, 257] width 96 height 5
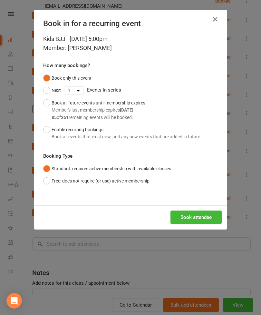
click at [193, 218] on button "Book attendee" at bounding box center [196, 218] width 51 height 14
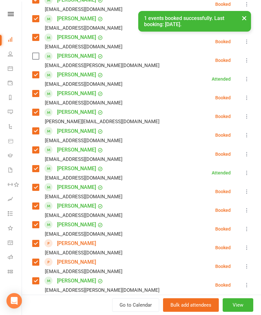
click at [36, 57] on label at bounding box center [35, 56] width 6 height 6
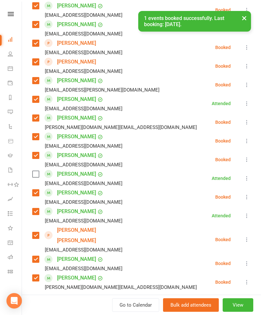
scroll to position [572, 0]
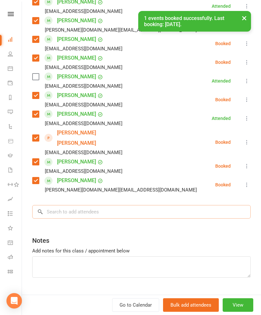
click at [121, 206] on input "search" at bounding box center [141, 212] width 219 height 14
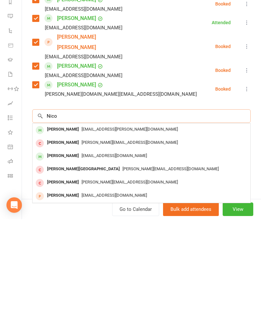
scroll to position [759, 0]
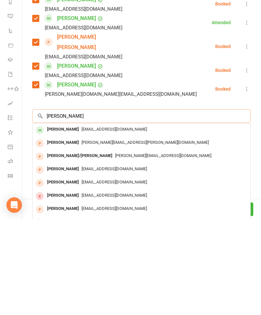
type input "Nicole yee"
click at [82, 223] on span "Jyeecyon@gmail.com" at bounding box center [115, 225] width 66 height 5
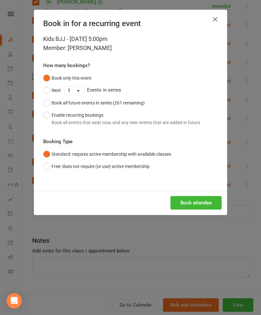
click at [206, 203] on button "Book attendee" at bounding box center [196, 203] width 51 height 14
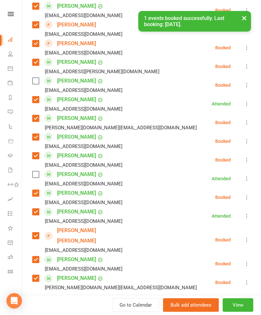
scroll to position [492, 0]
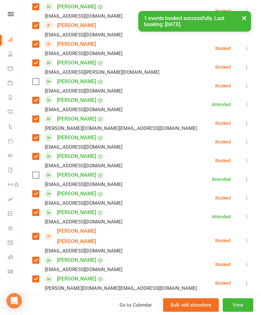
click at [39, 83] on label at bounding box center [35, 81] width 6 height 6
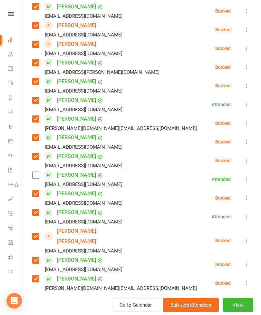
click at [35, 177] on label at bounding box center [35, 175] width 6 height 6
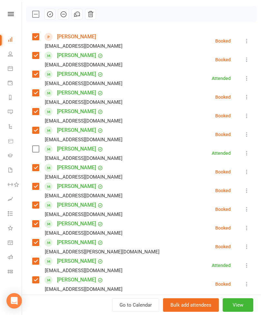
click at [36, 150] on label at bounding box center [35, 149] width 6 height 6
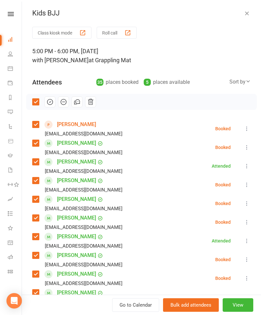
scroll to position [0, 0]
click at [46, 105] on button "button" at bounding box center [50, 101] width 11 height 11
click at [250, 14] on button "button" at bounding box center [247, 13] width 8 height 8
